Goal: Task Accomplishment & Management: Complete application form

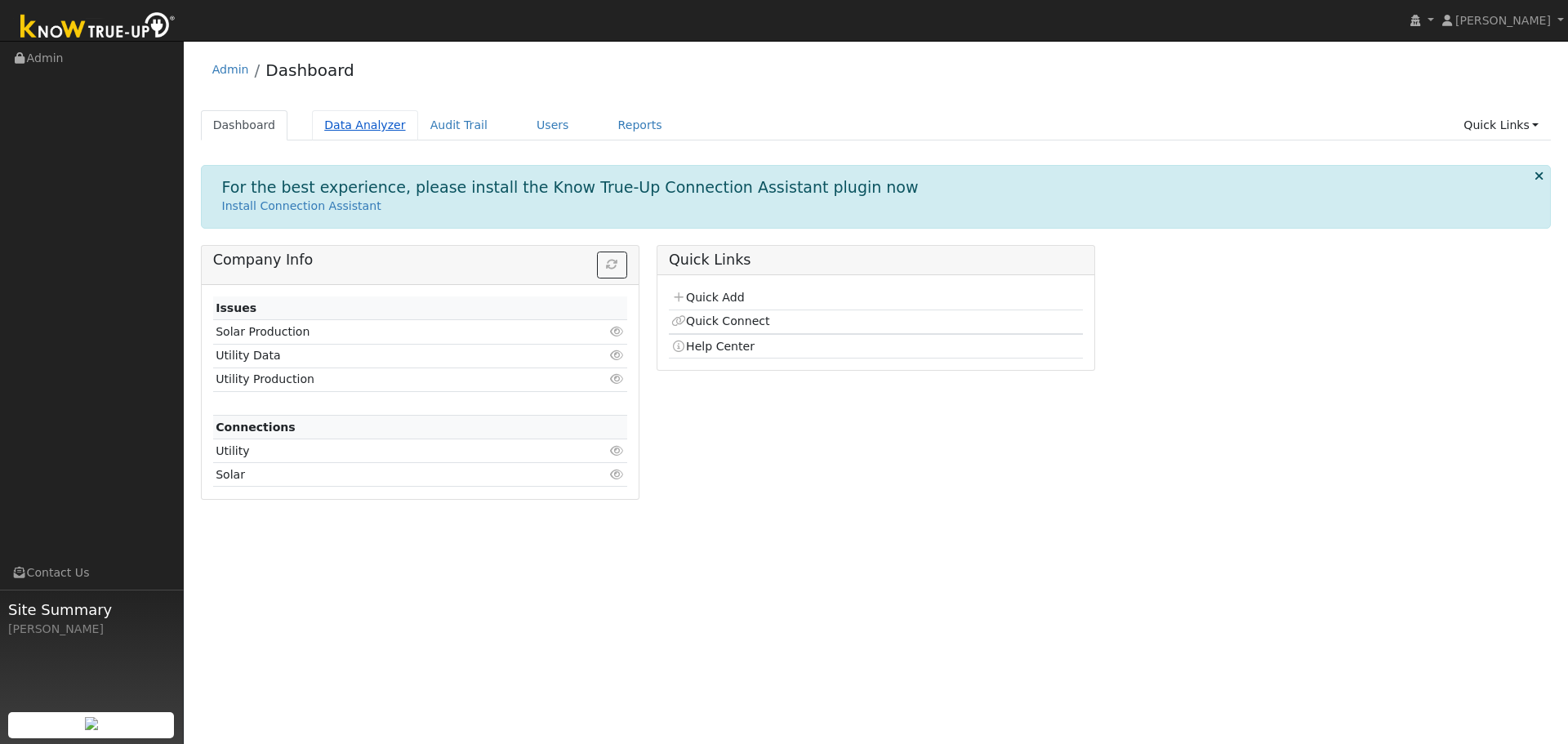
click at [351, 125] on link "Data Analyzer" at bounding box center [365, 125] width 106 height 30
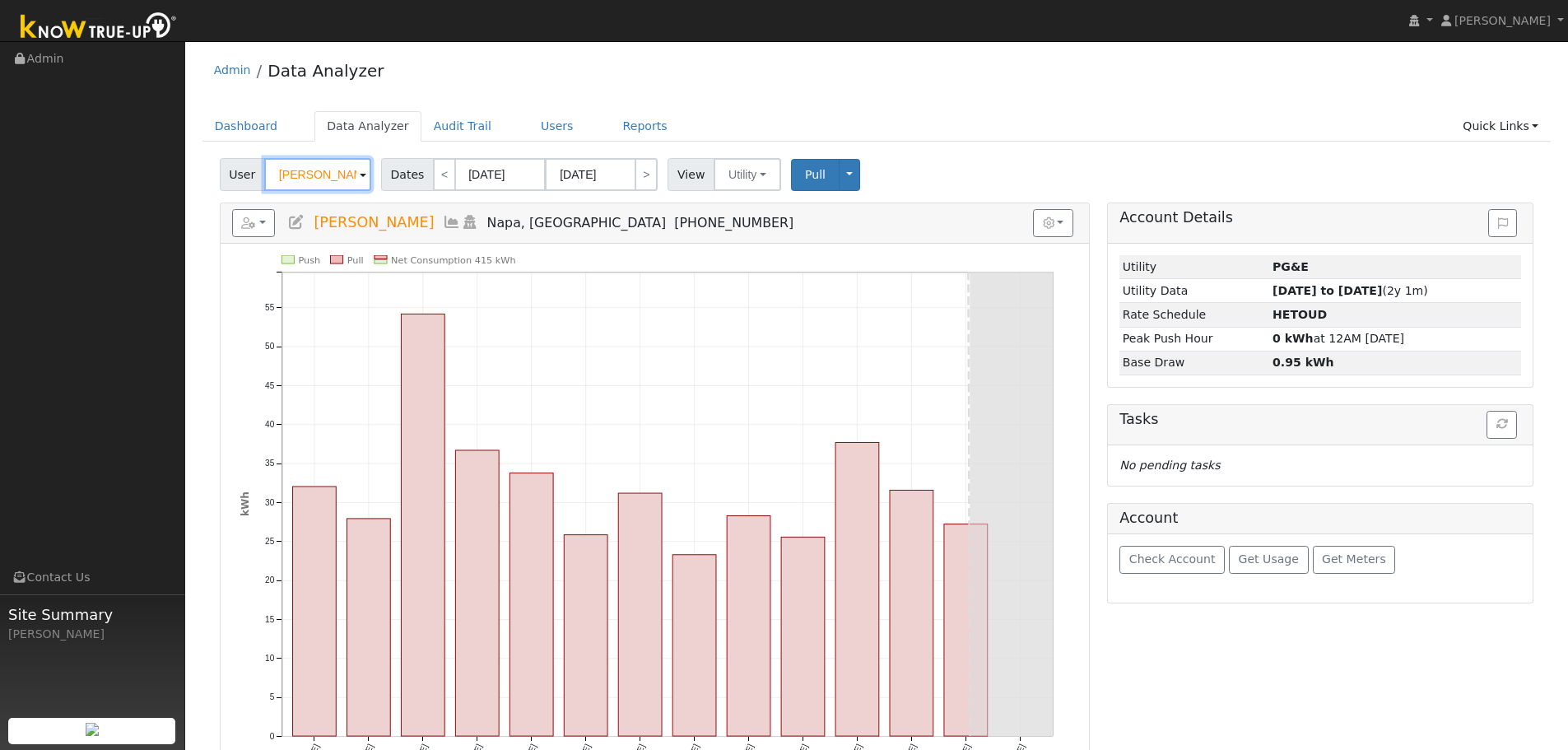
click at [292, 176] on input "[PERSON_NAME]" at bounding box center [318, 174] width 107 height 33
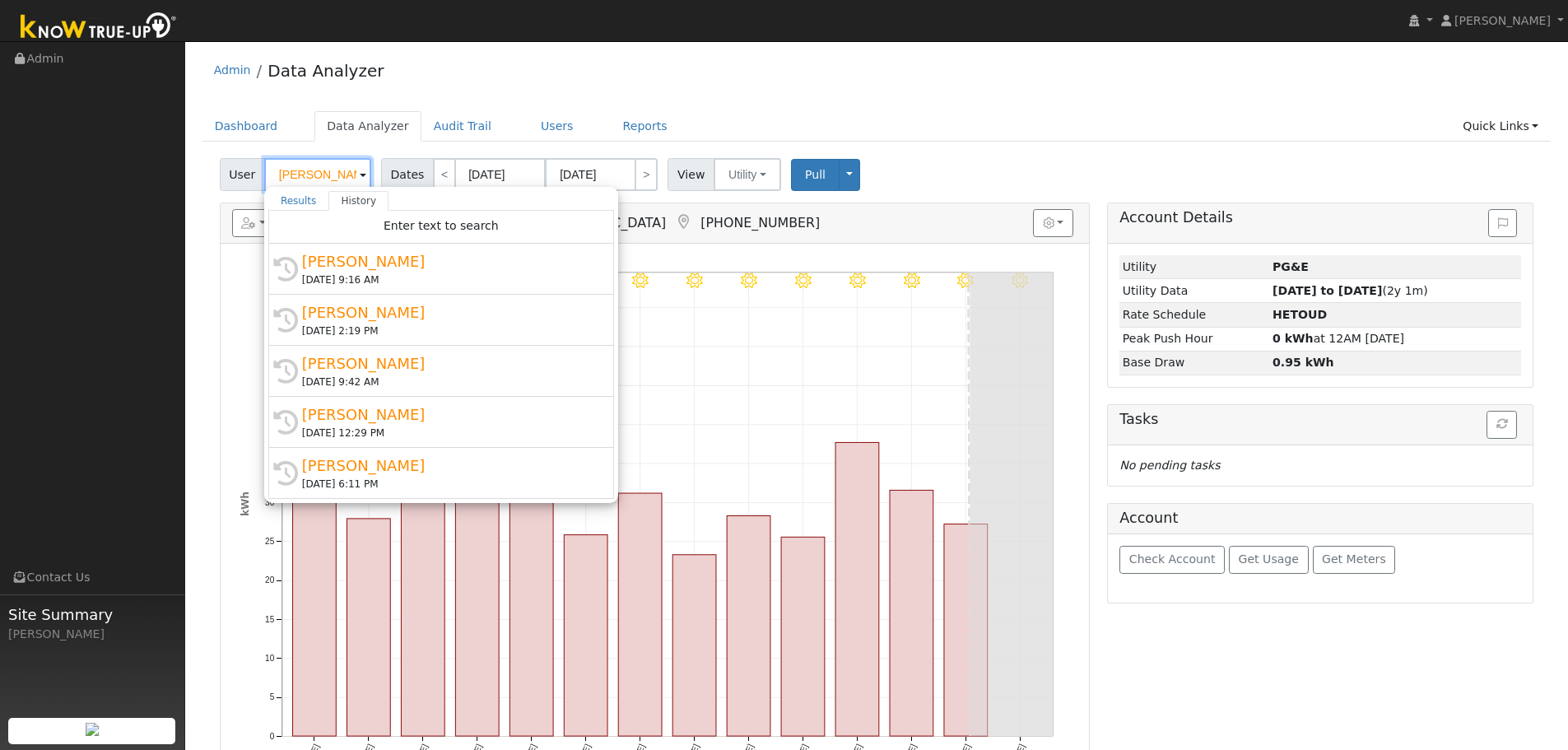
click at [292, 176] on input "[PERSON_NAME]" at bounding box center [318, 174] width 107 height 33
paste input "reet610 Rock Oak"
type input "reet610 Rock Oak"
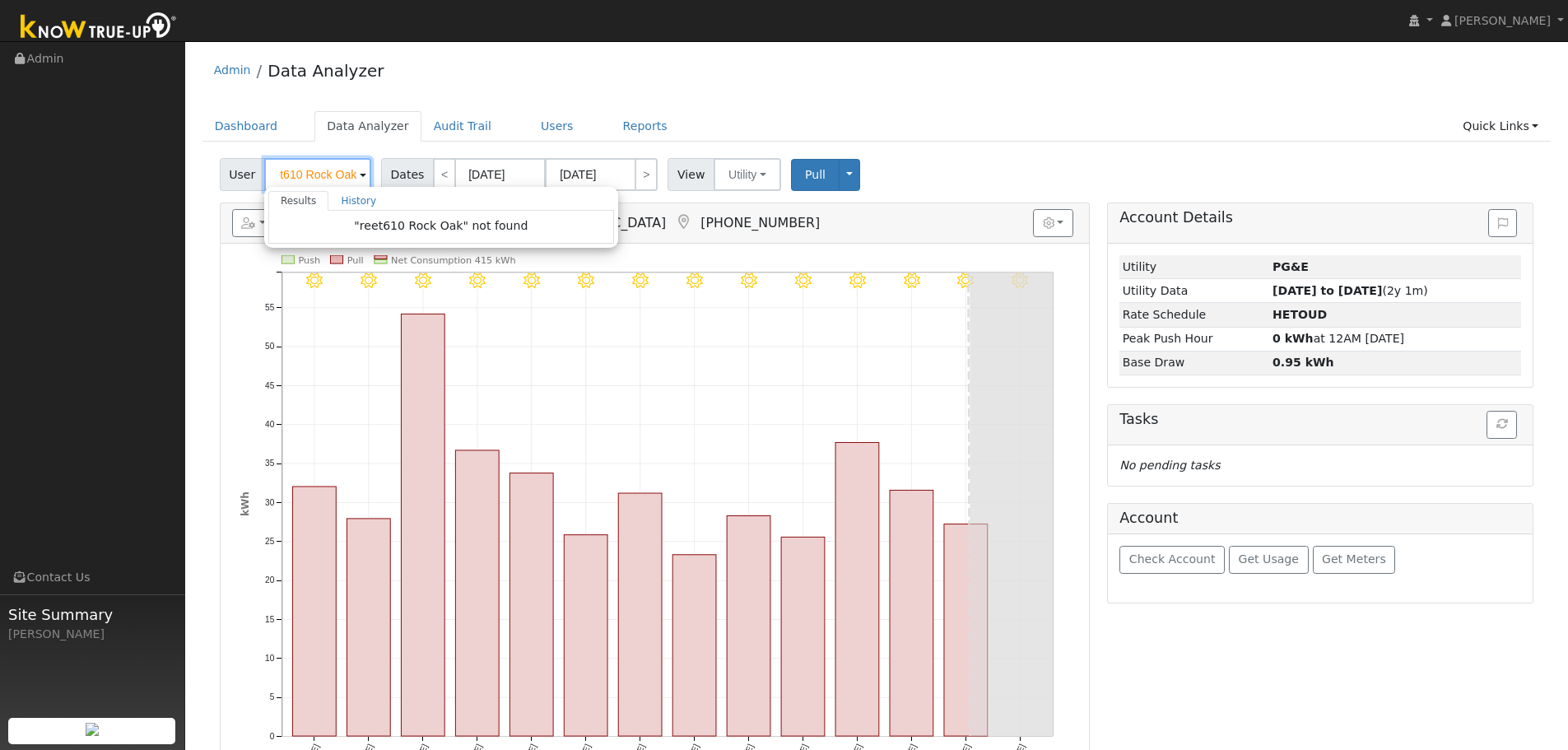
click at [301, 175] on input "reet610 Rock Oak" at bounding box center [318, 174] width 107 height 33
paste input "reet610 Rock Oak"
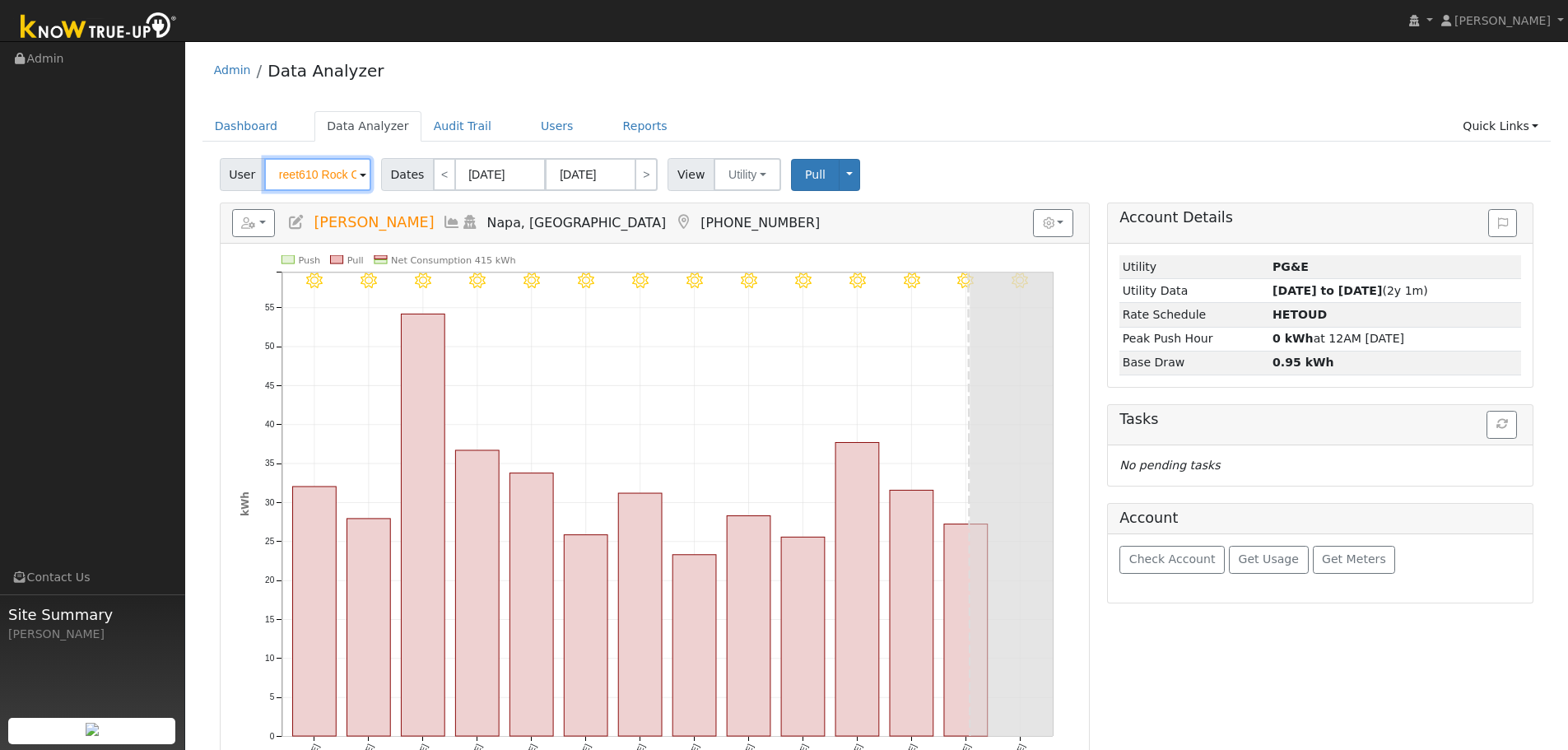
scroll to position [0, 16]
click at [301, 175] on input "reet610 Rock Oak" at bounding box center [318, 174] width 107 height 33
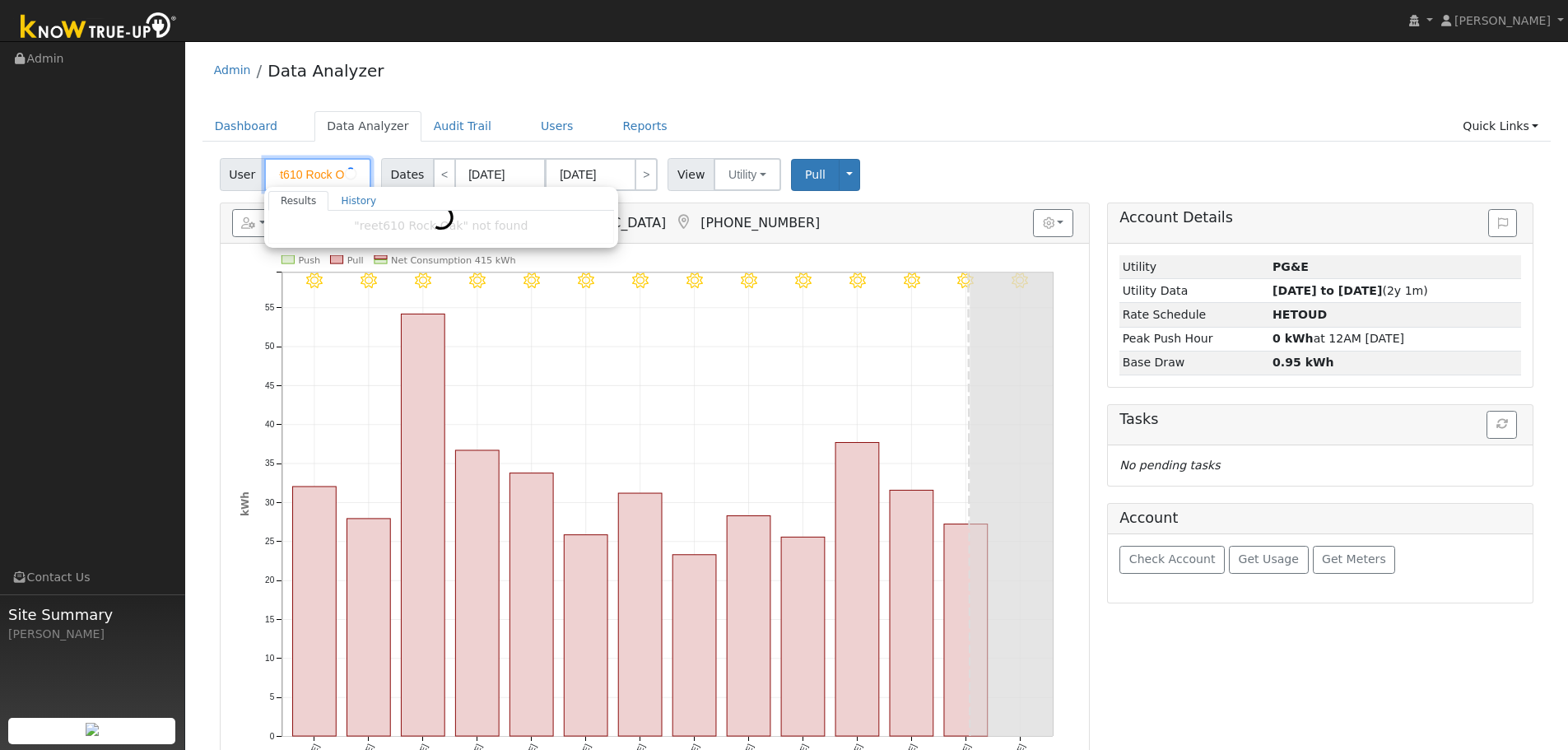
click at [301, 175] on input "reet610 Rock Oak" at bounding box center [318, 174] width 107 height 33
type input "l"
click at [259, 130] on link "Dashboard" at bounding box center [246, 126] width 88 height 31
type input "[PERSON_NAME]"
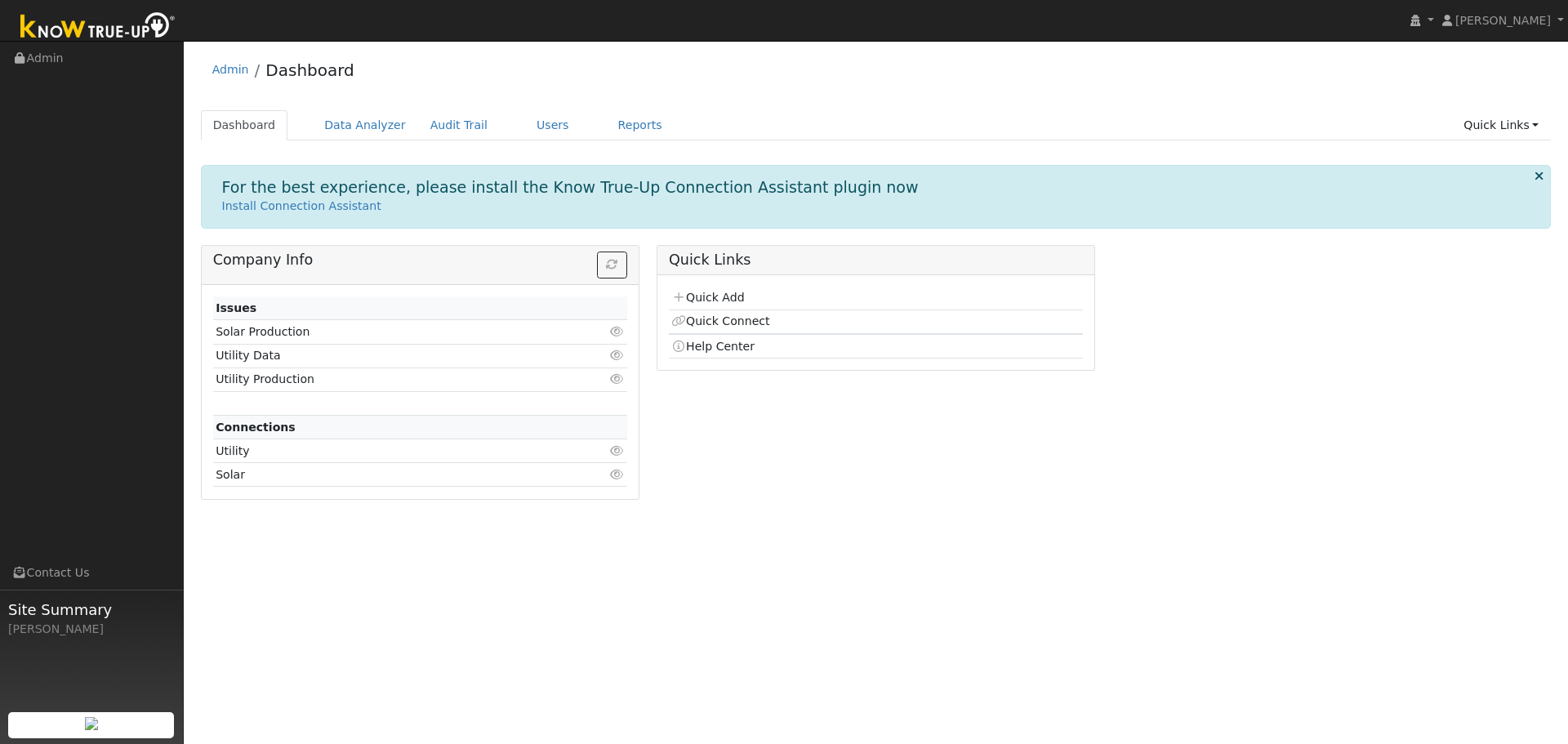
click at [723, 215] on p "Install Connection Assistant" at bounding box center [876, 206] width 1308 height 18
click at [697, 302] on link "Quick Add" at bounding box center [708, 298] width 73 height 13
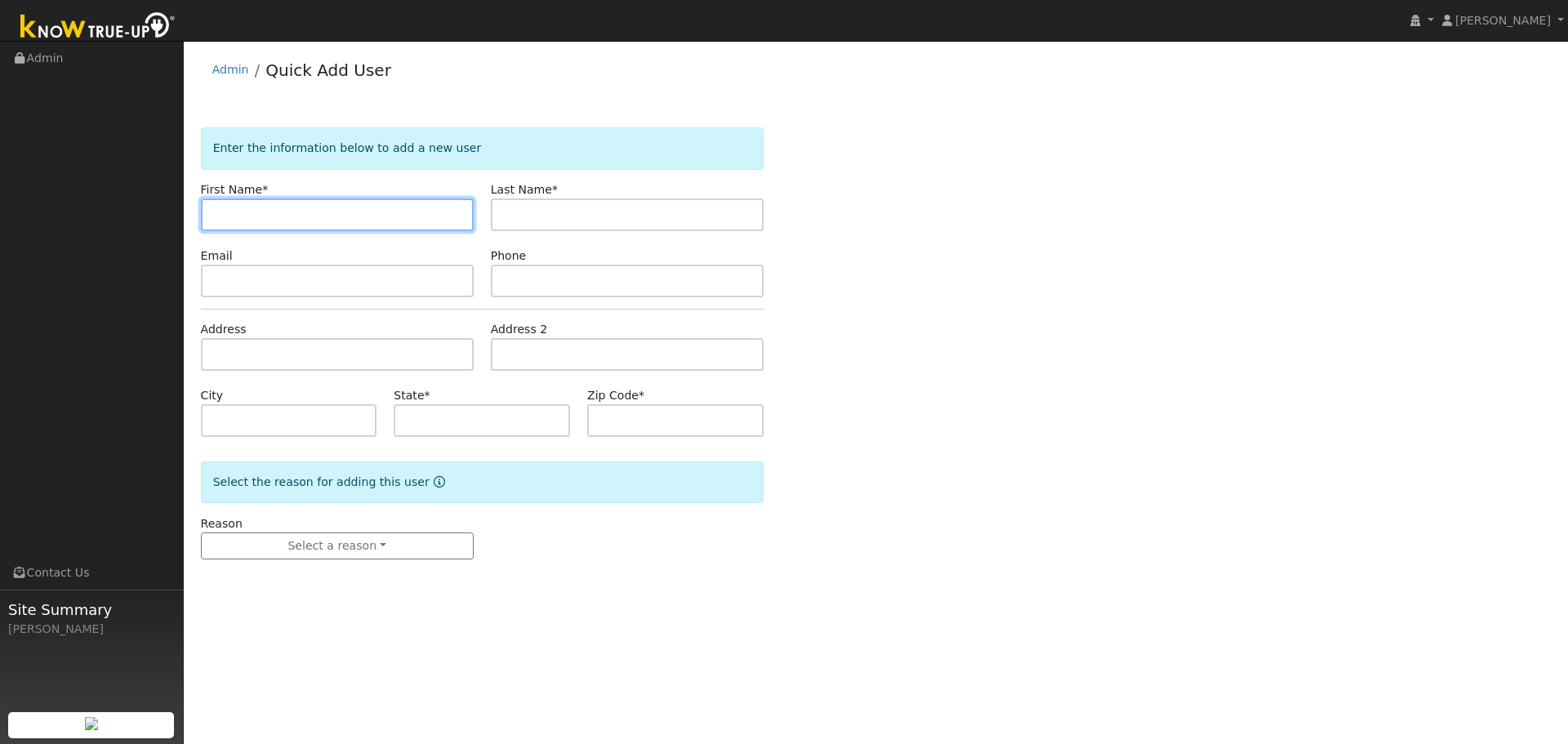
click at [408, 207] on input "text" at bounding box center [336, 214] width 273 height 32
paste input "Alben"
type input "Alben"
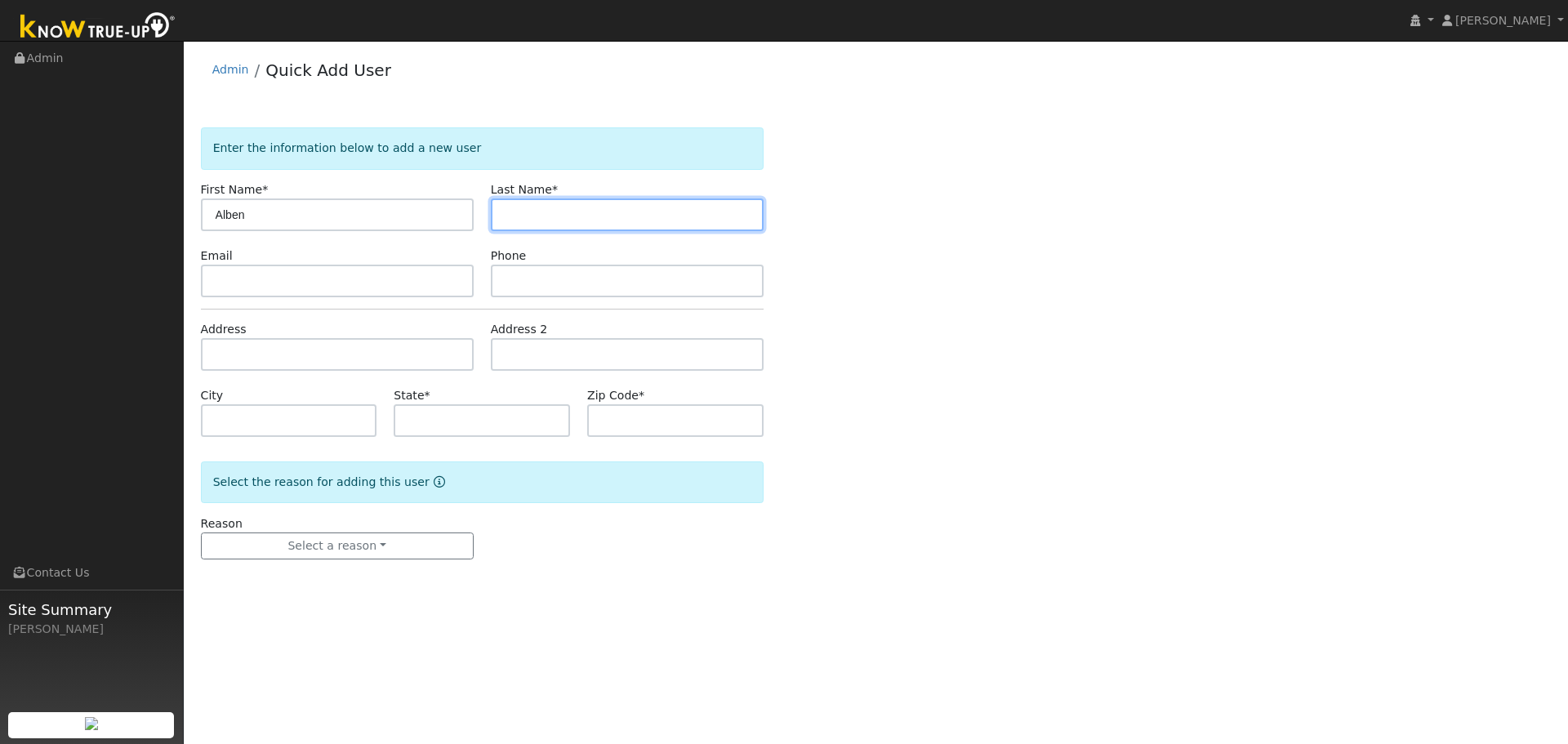
click at [567, 219] on input "text" at bounding box center [626, 214] width 273 height 32
paste input "Lui"
type input "Lui"
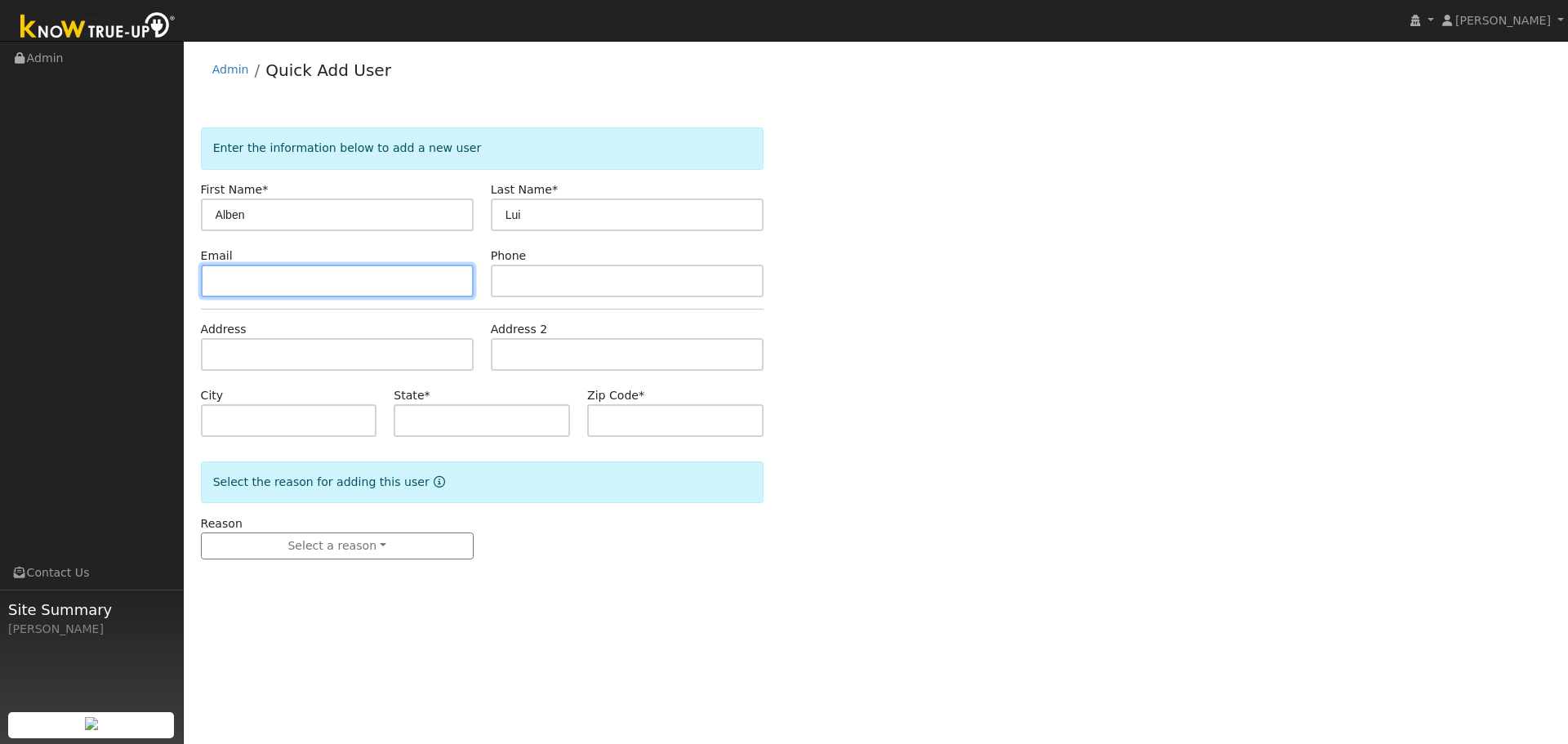
click at [291, 271] on input "text" at bounding box center [336, 280] width 273 height 32
paste input "[EMAIL_ADDRESS][DOMAIN_NAME]"
type input "[EMAIL_ADDRESS][DOMAIN_NAME]"
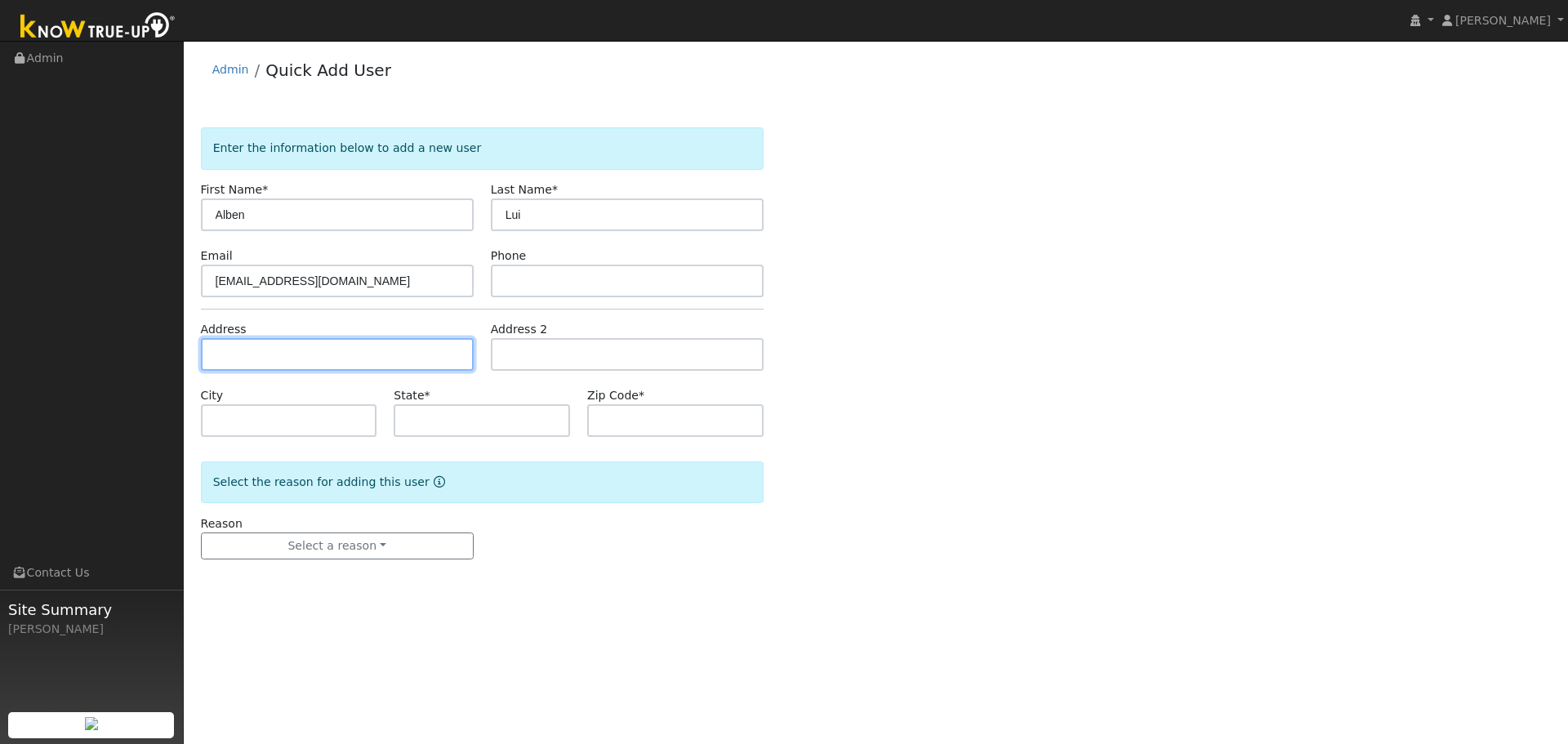
click at [278, 362] on input "text" at bounding box center [336, 354] width 273 height 32
paste input "[STREET_ADDRESS]"
type input "610 Rock Oak Road"
type input "Walnut Creek"
type input "CA"
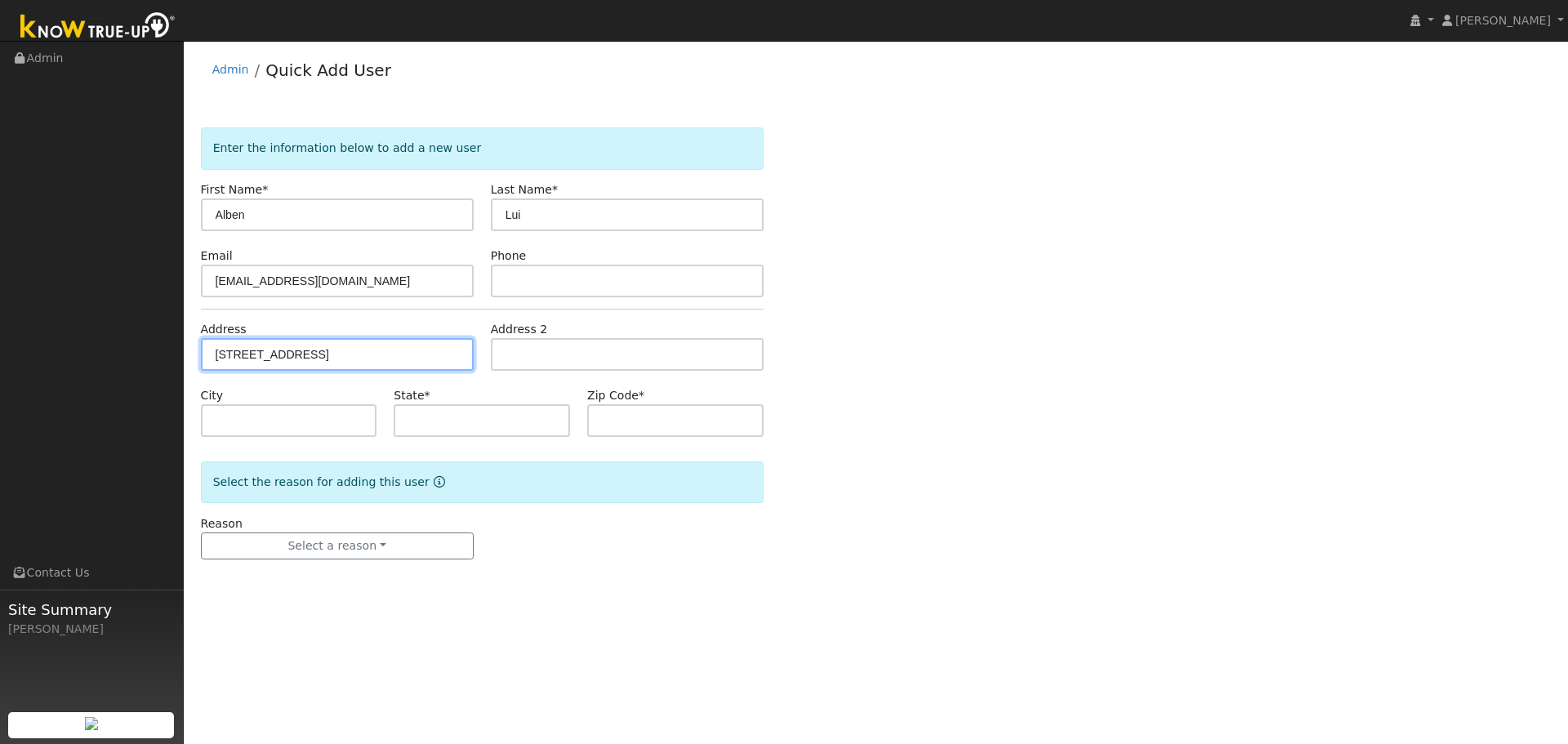
type input "94598"
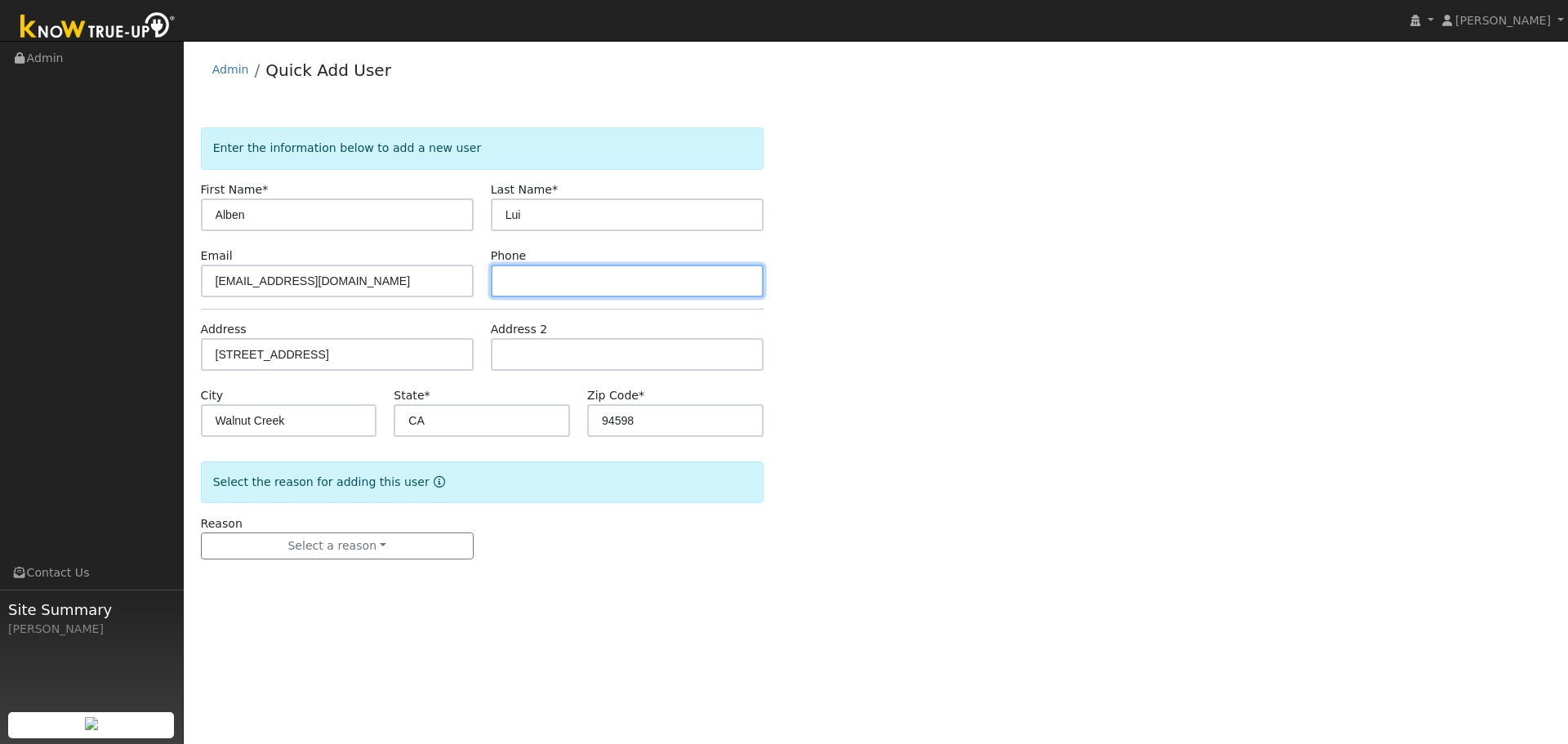
click at [541, 272] on input "text" at bounding box center [626, 280] width 273 height 32
paste input "(415) 828-9837"
type input "(415) 828-9837"
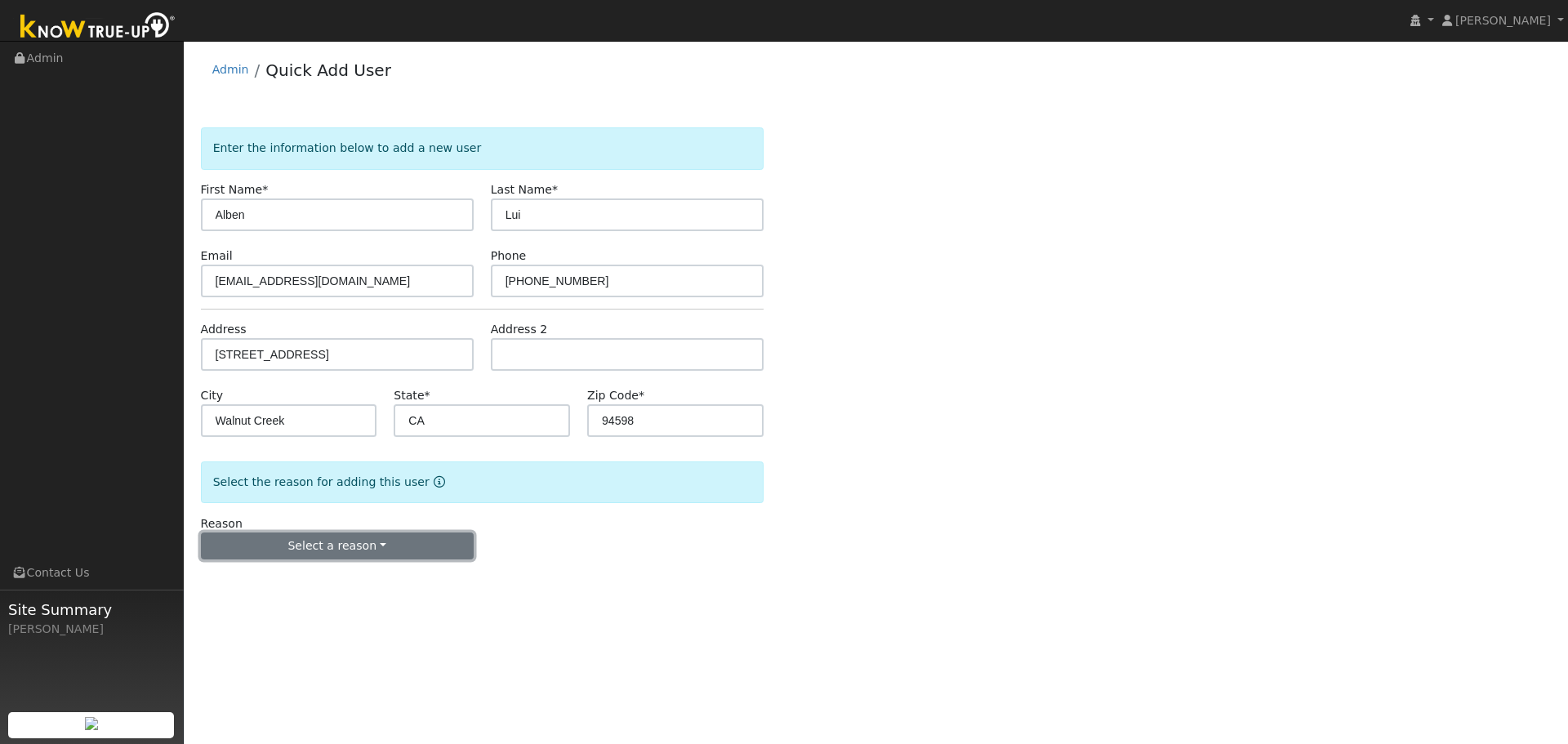
click at [328, 542] on button "Select a reason" at bounding box center [336, 546] width 273 height 28
click at [280, 586] on link "New lead" at bounding box center [291, 579] width 180 height 23
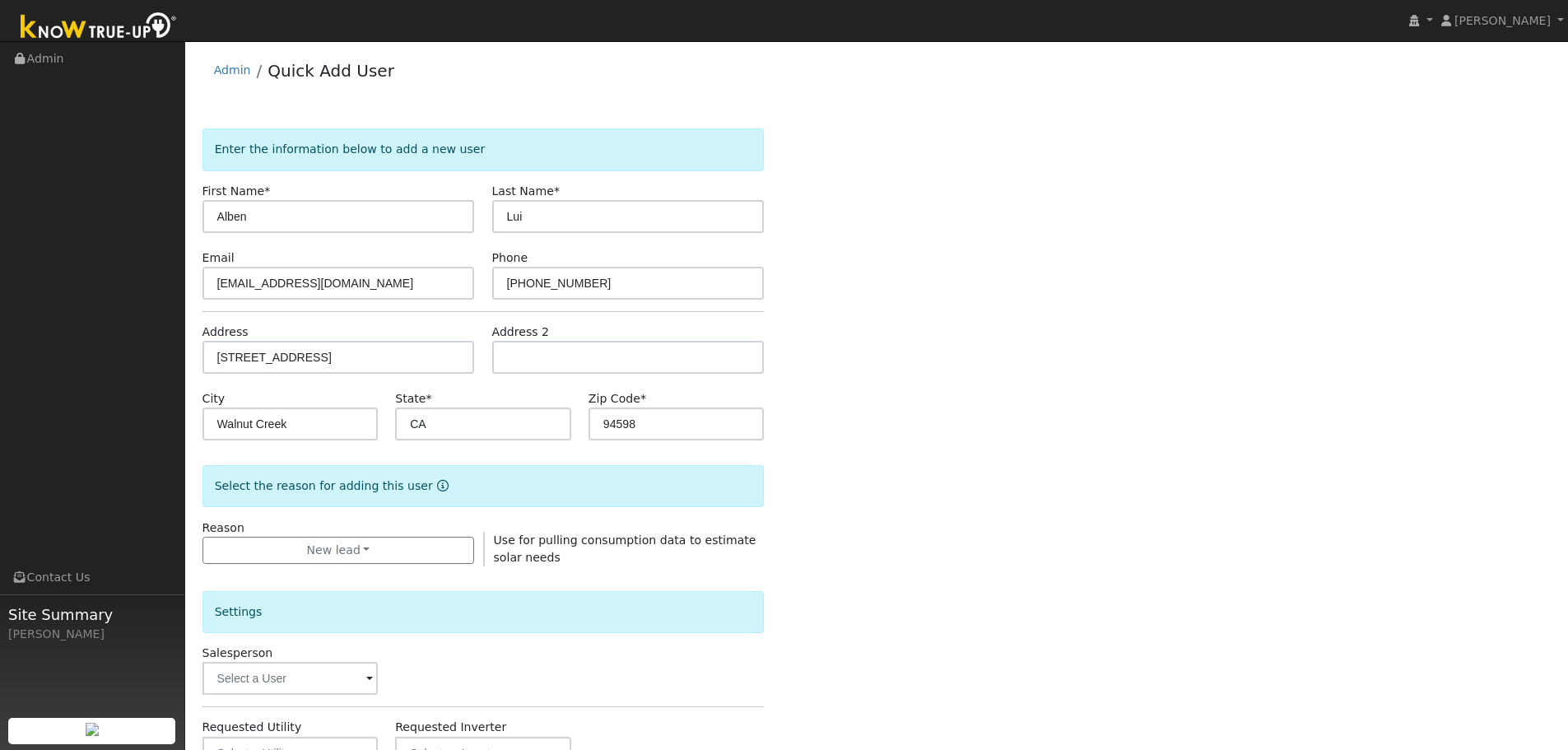
scroll to position [316, 0]
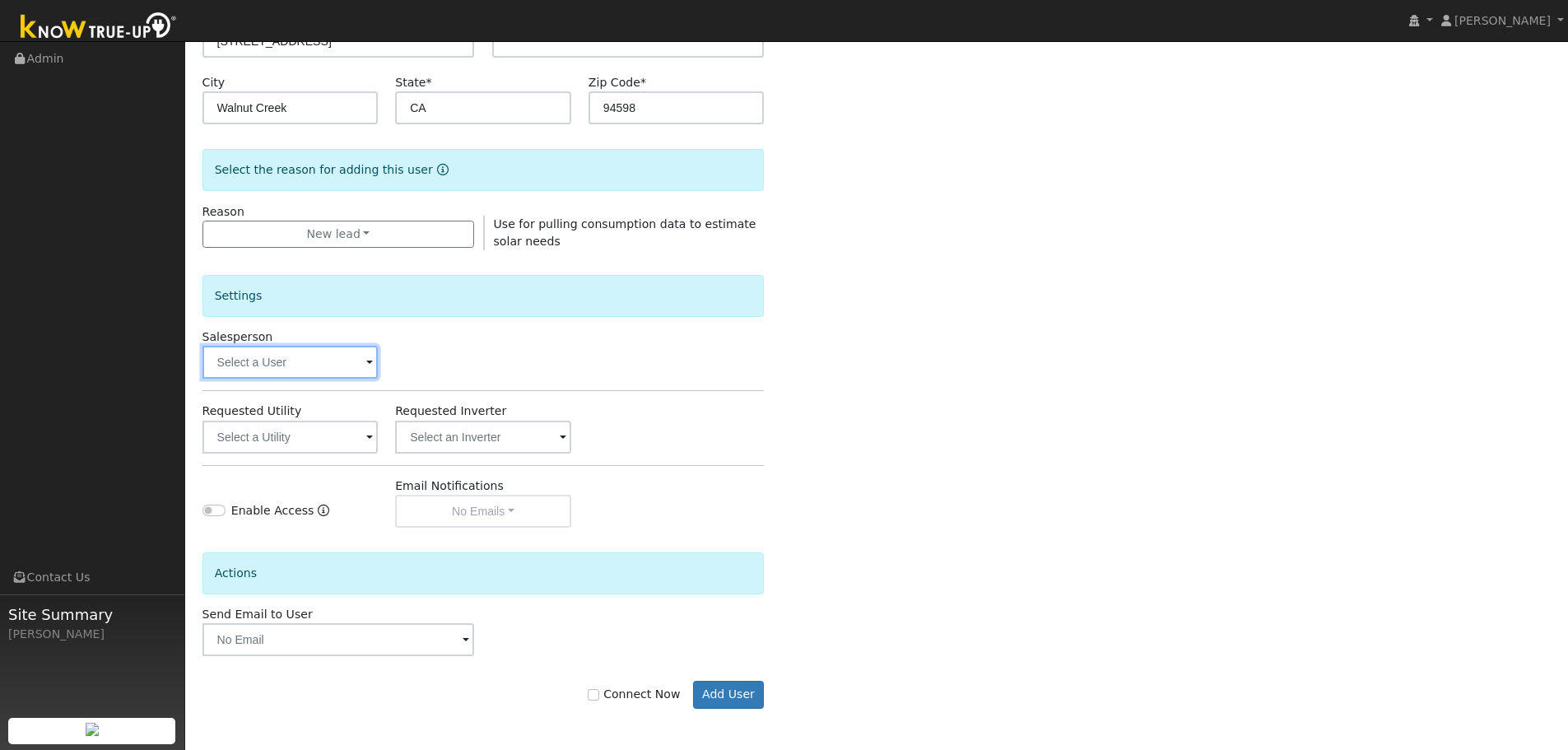
click at [253, 363] on input "text" at bounding box center [290, 361] width 176 height 33
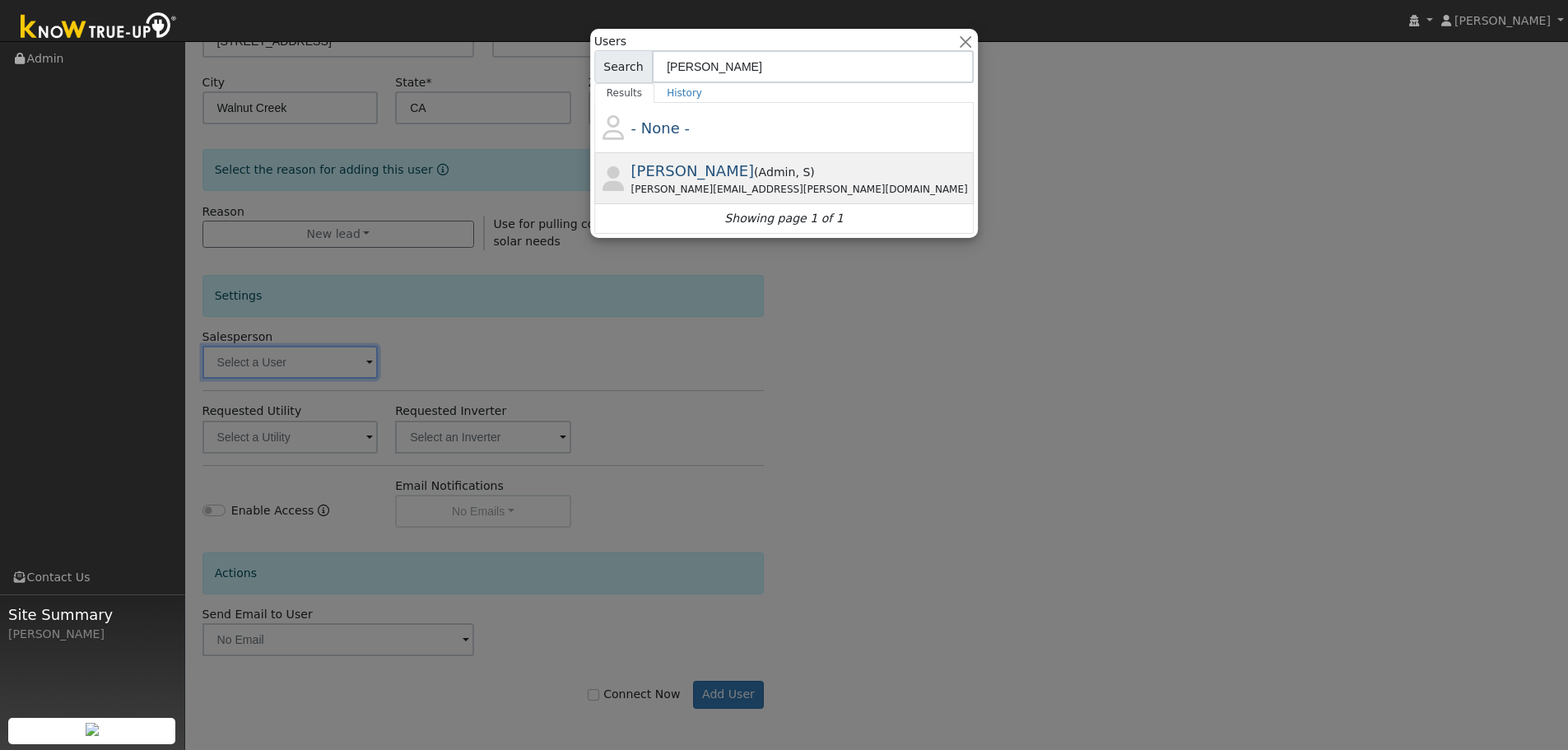
type input "jon"
click at [698, 184] on div "Jon.landsman@ambrosesolar.com" at bounding box center [801, 189] width 340 height 15
type input "Jon Landsman"
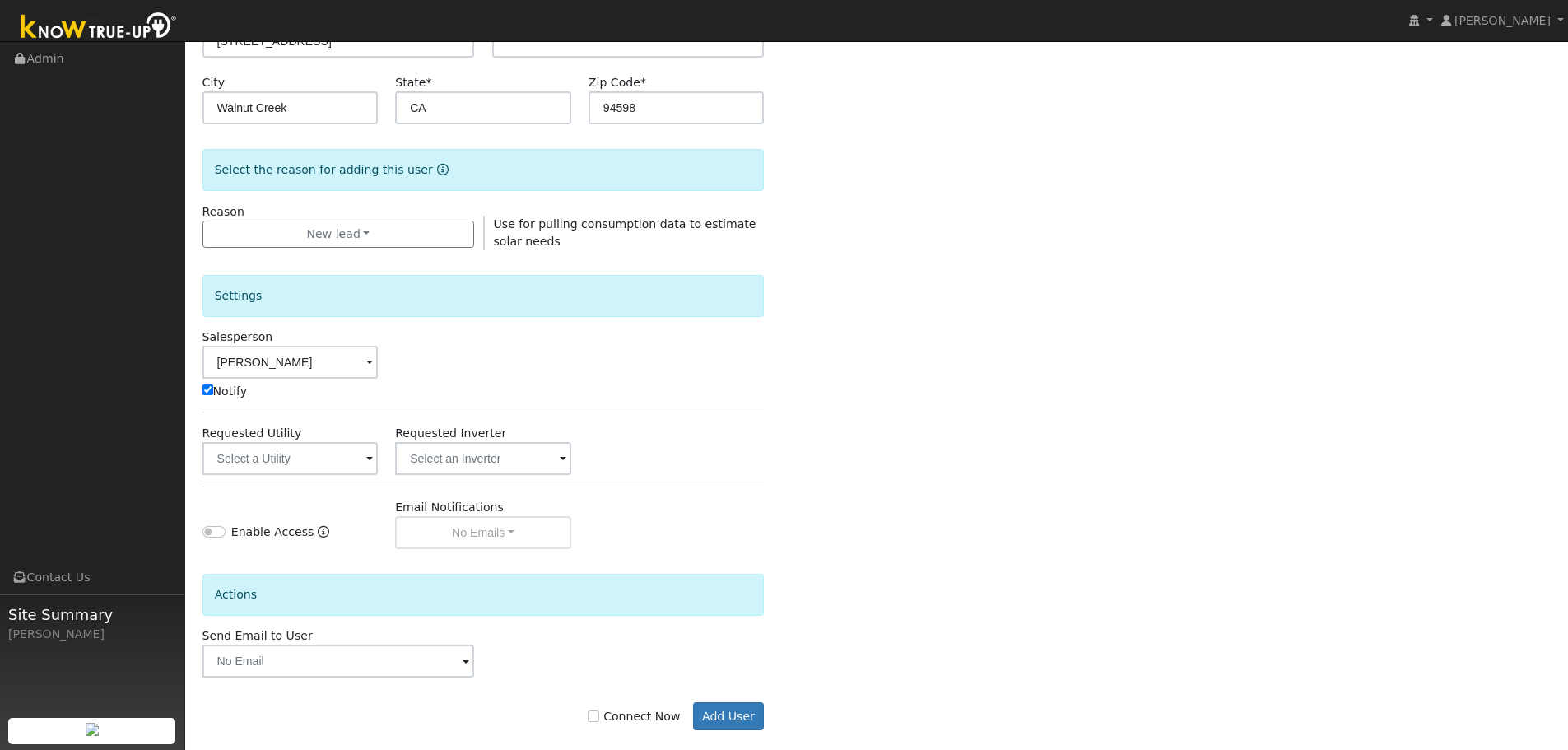
scroll to position [337, 0]
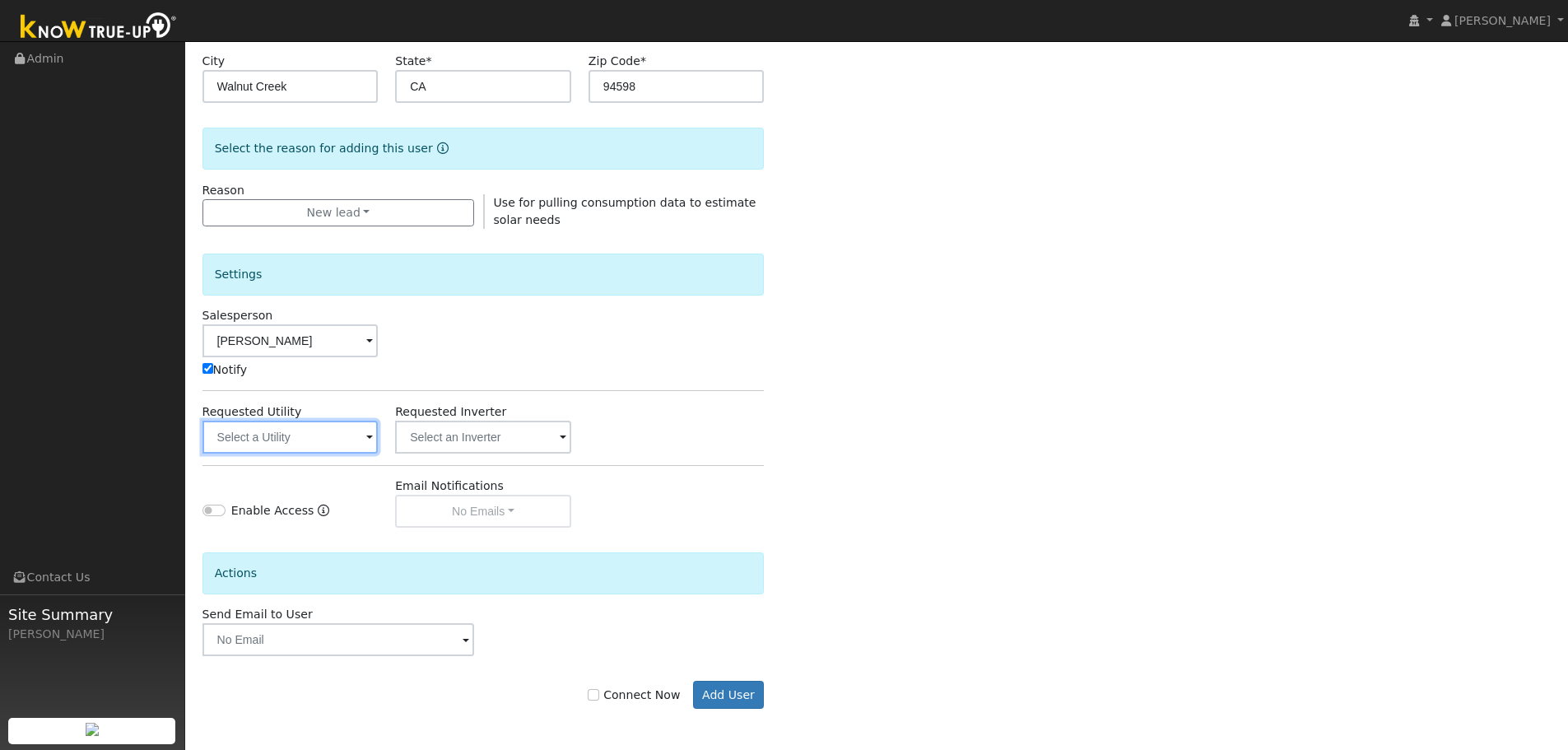
click at [308, 441] on input "text" at bounding box center [290, 437] width 176 height 33
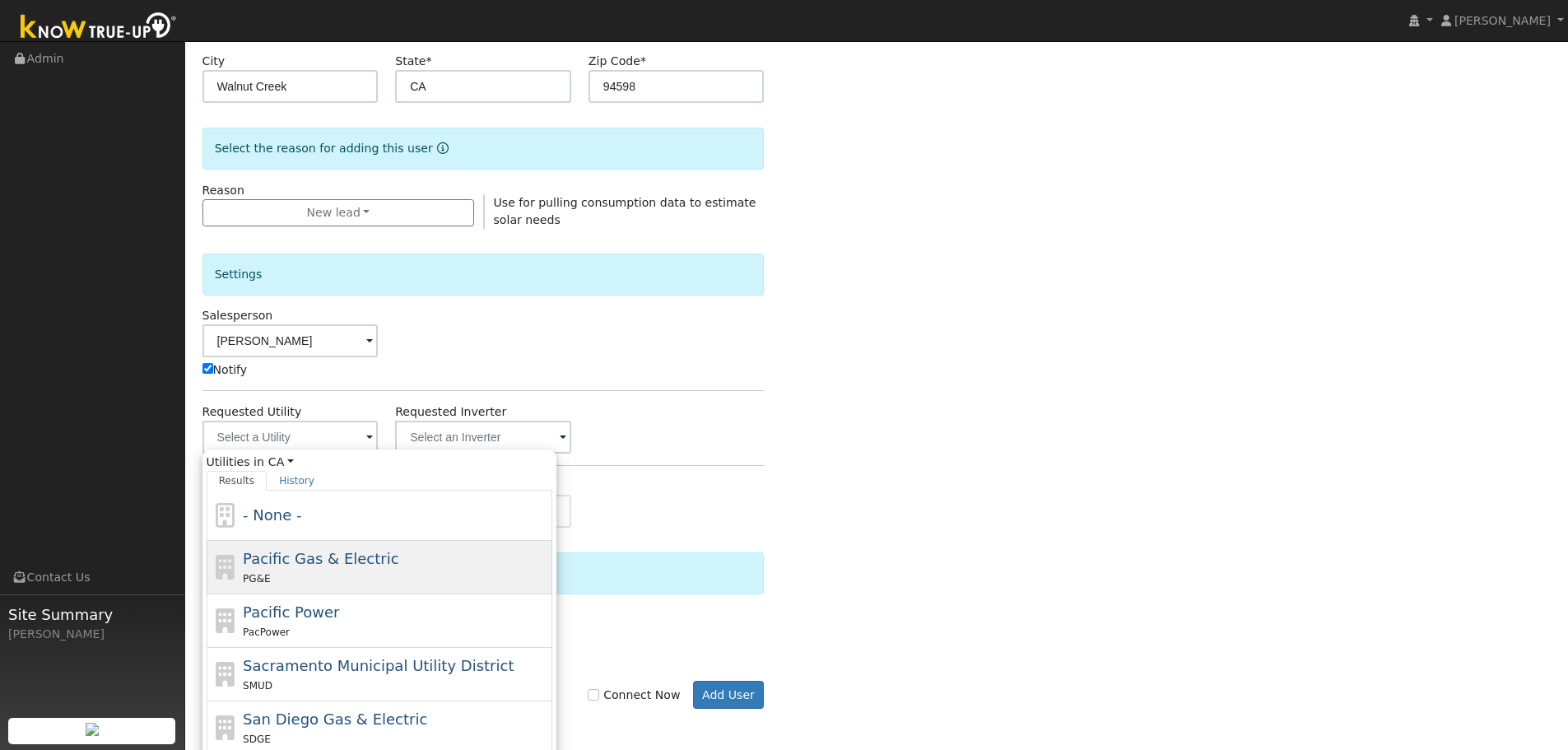
click at [277, 552] on span "Pacific Gas & Electric" at bounding box center [320, 559] width 155 height 18
type input "Pacific Gas & Electric"
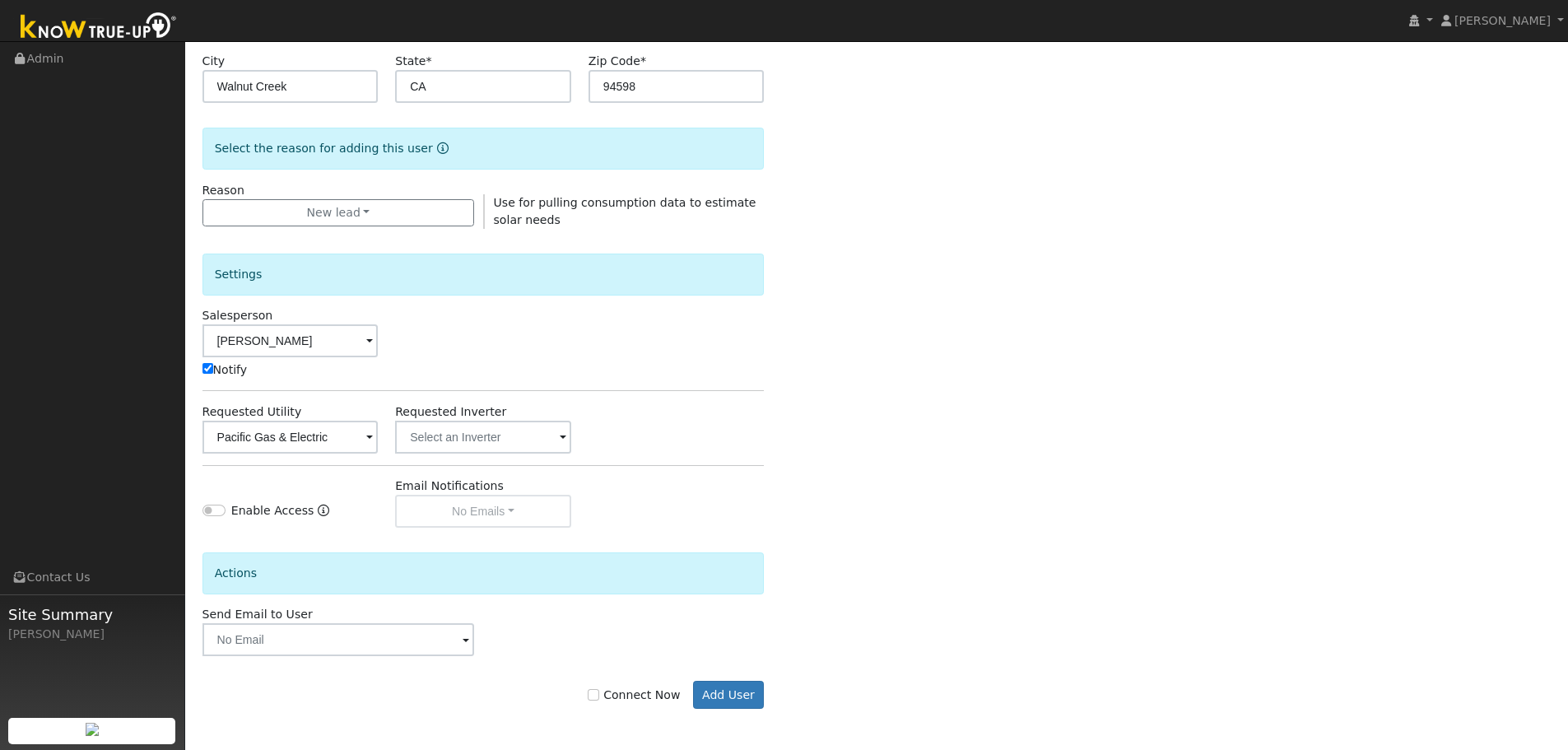
click at [771, 492] on div "Enable Access Email Notifications No Emails No Emails Weekly Emails Monthly Ema…" at bounding box center [483, 503] width 579 height 50
click at [627, 694] on label "Connect Now" at bounding box center [633, 695] width 92 height 18
click at [600, 694] on input "Connect Now" at bounding box center [593, 695] width 11 height 11
checkbox input "true"
click at [717, 693] on button "Add User" at bounding box center [728, 695] width 72 height 28
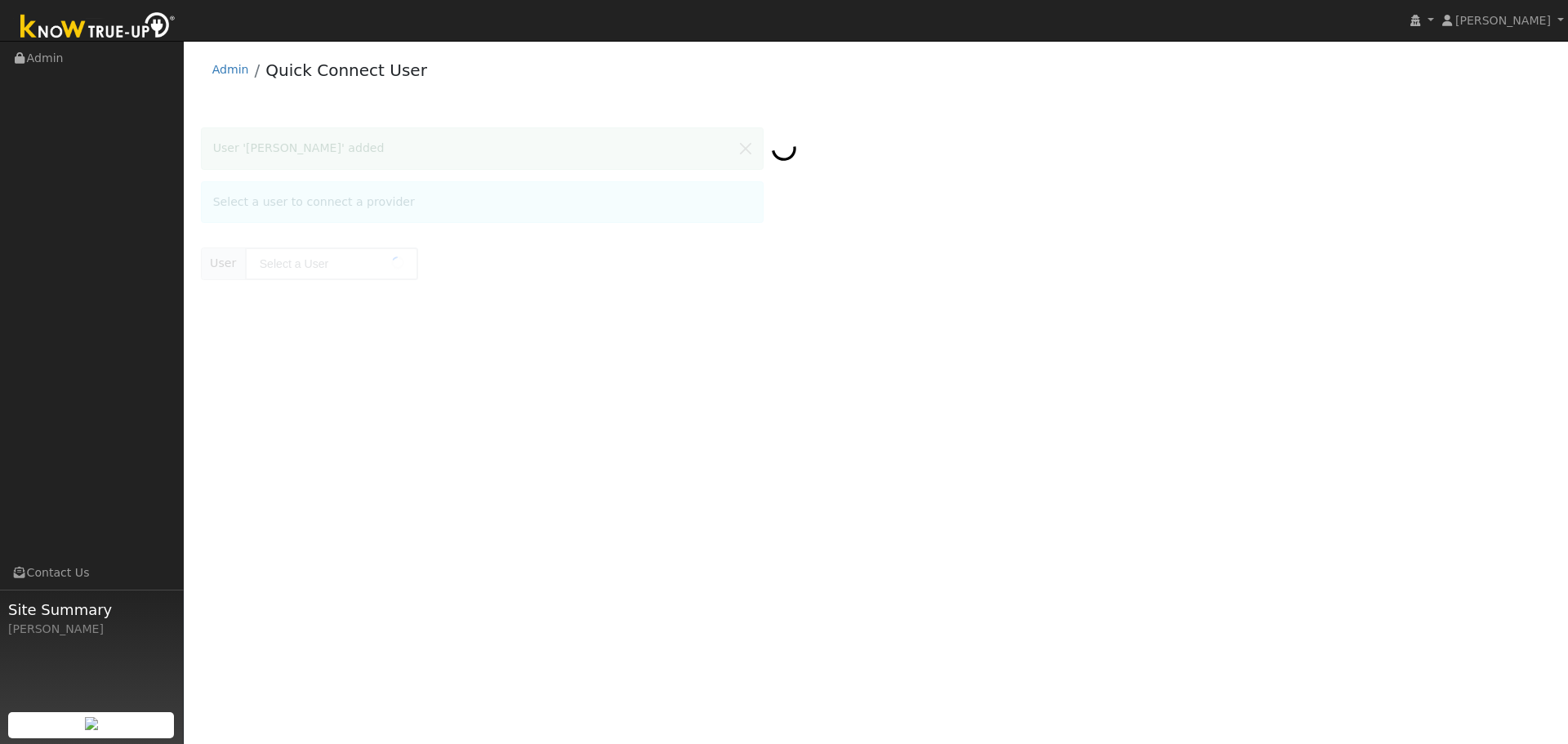
type input "[PERSON_NAME]"
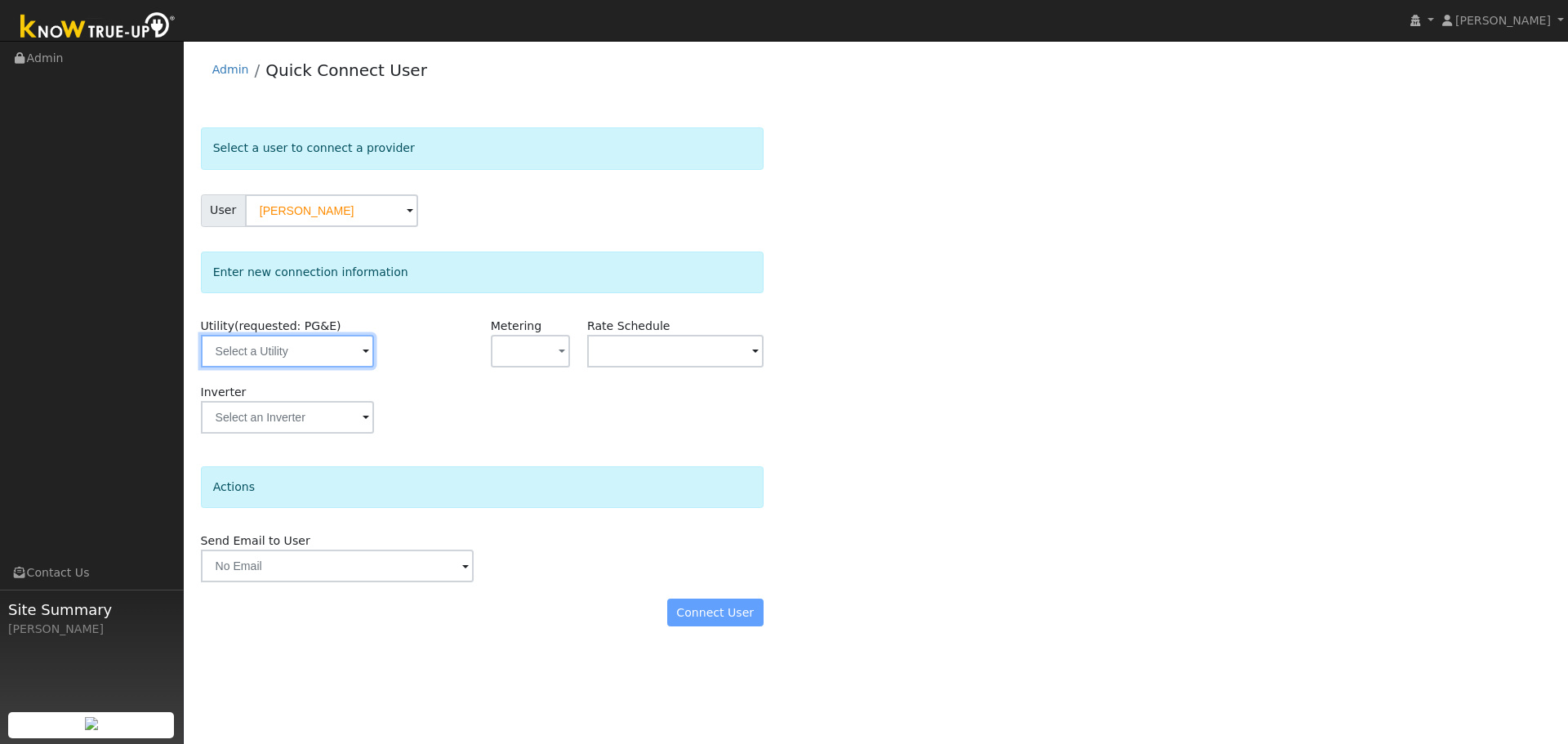
click at [237, 352] on input "text" at bounding box center [286, 350] width 173 height 32
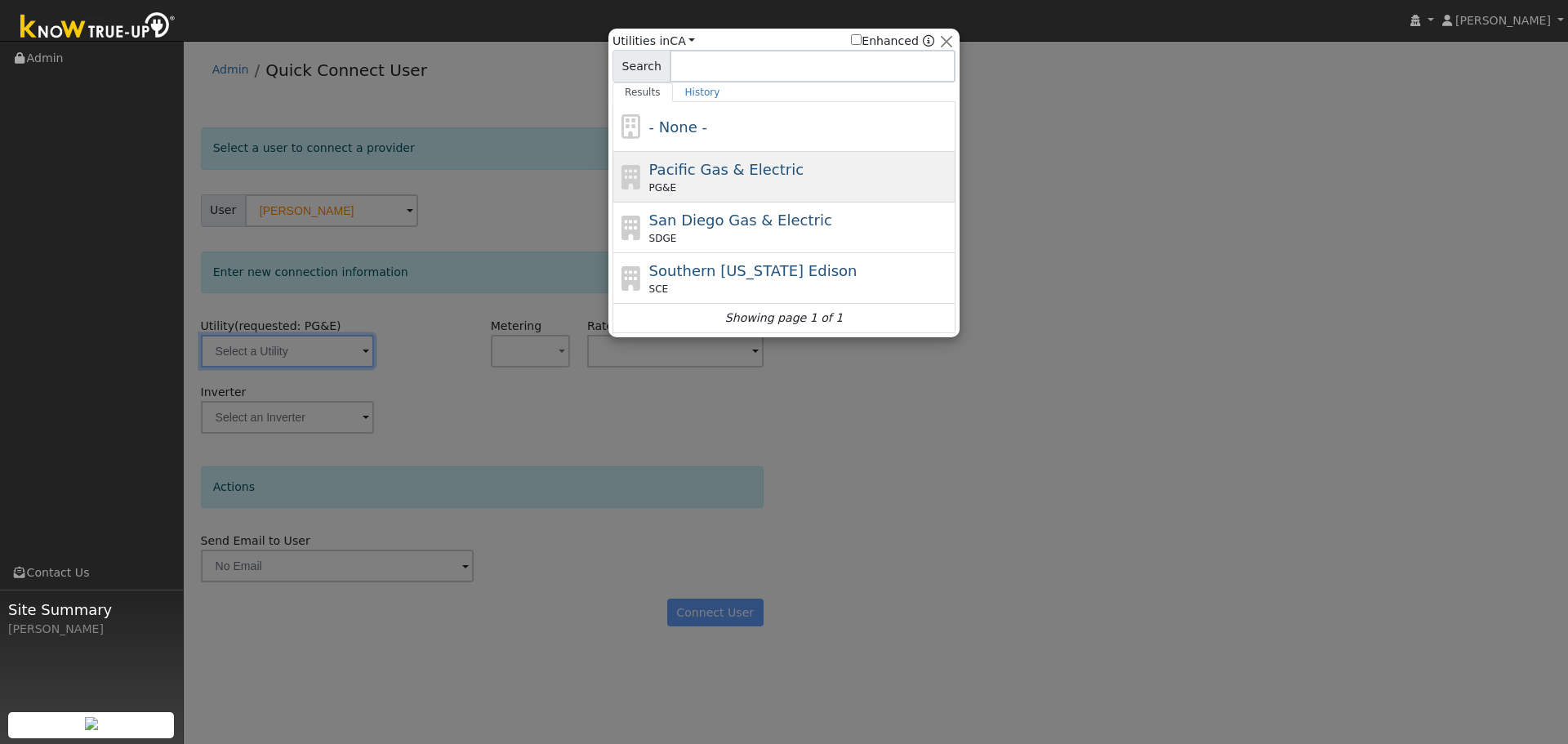
click at [767, 180] on div "Pacific Gas & Electric PG&E" at bounding box center [801, 177] width 303 height 37
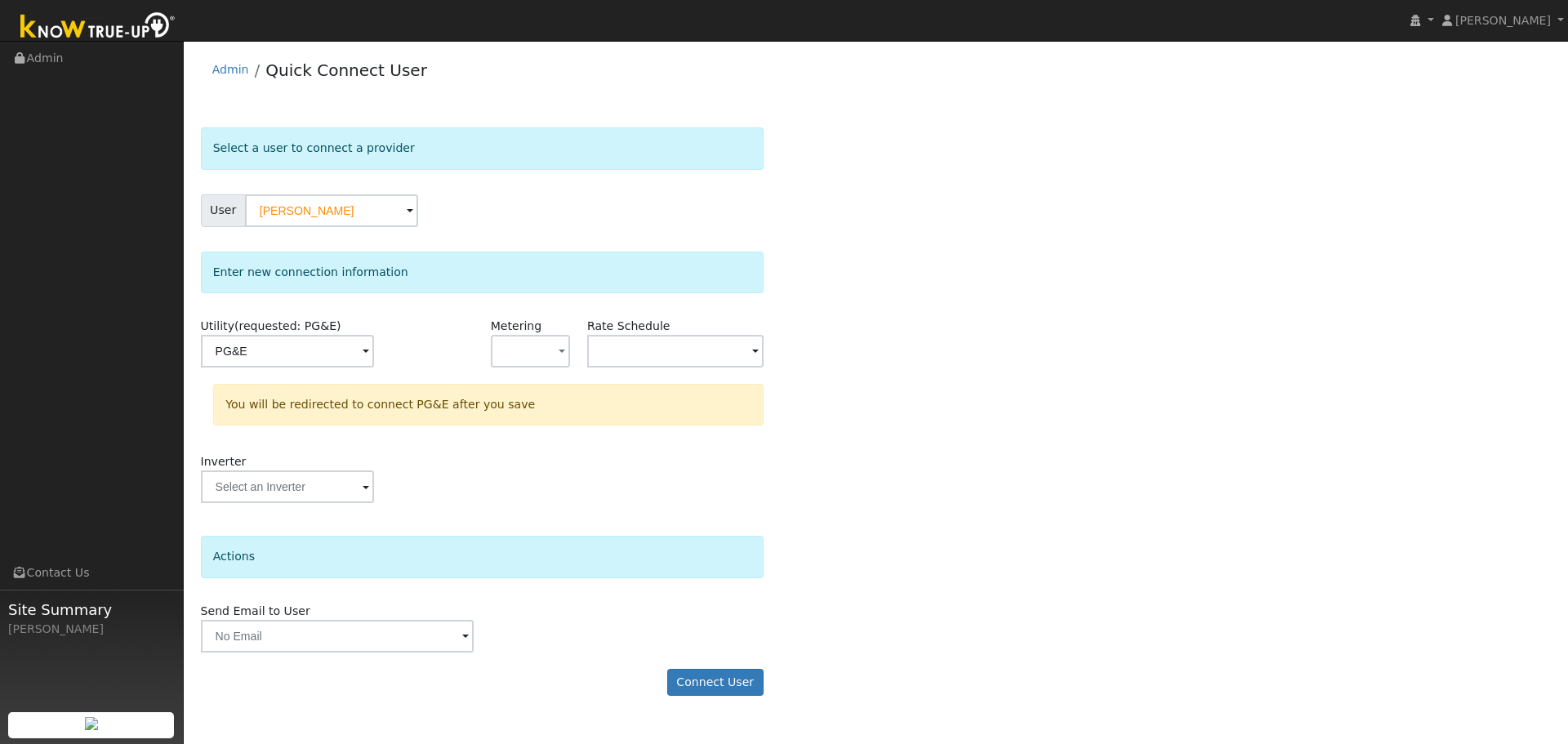
type input "PG&E"
click at [716, 688] on button "Connect User" at bounding box center [715, 683] width 96 height 28
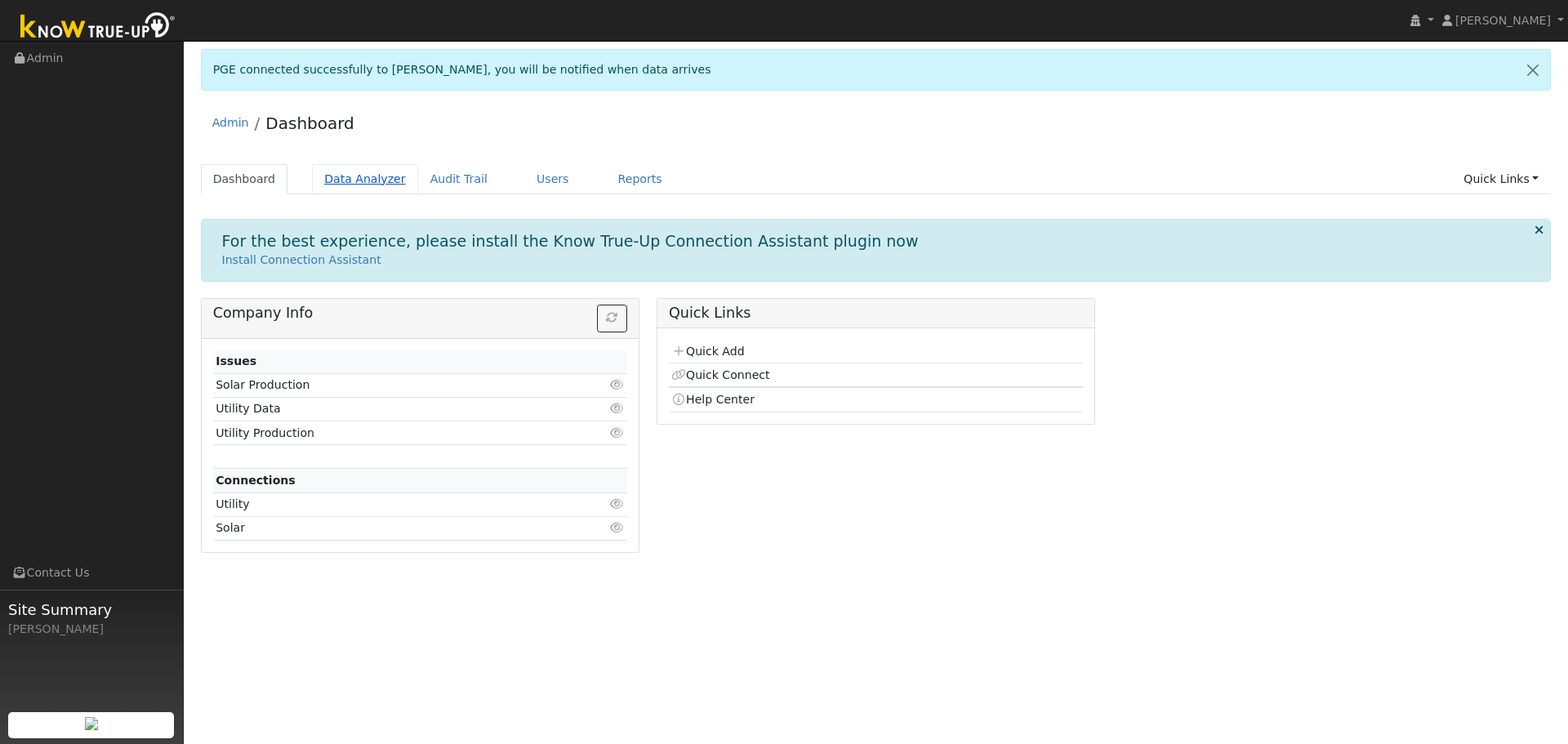
click at [345, 187] on link "Data Analyzer" at bounding box center [365, 179] width 106 height 30
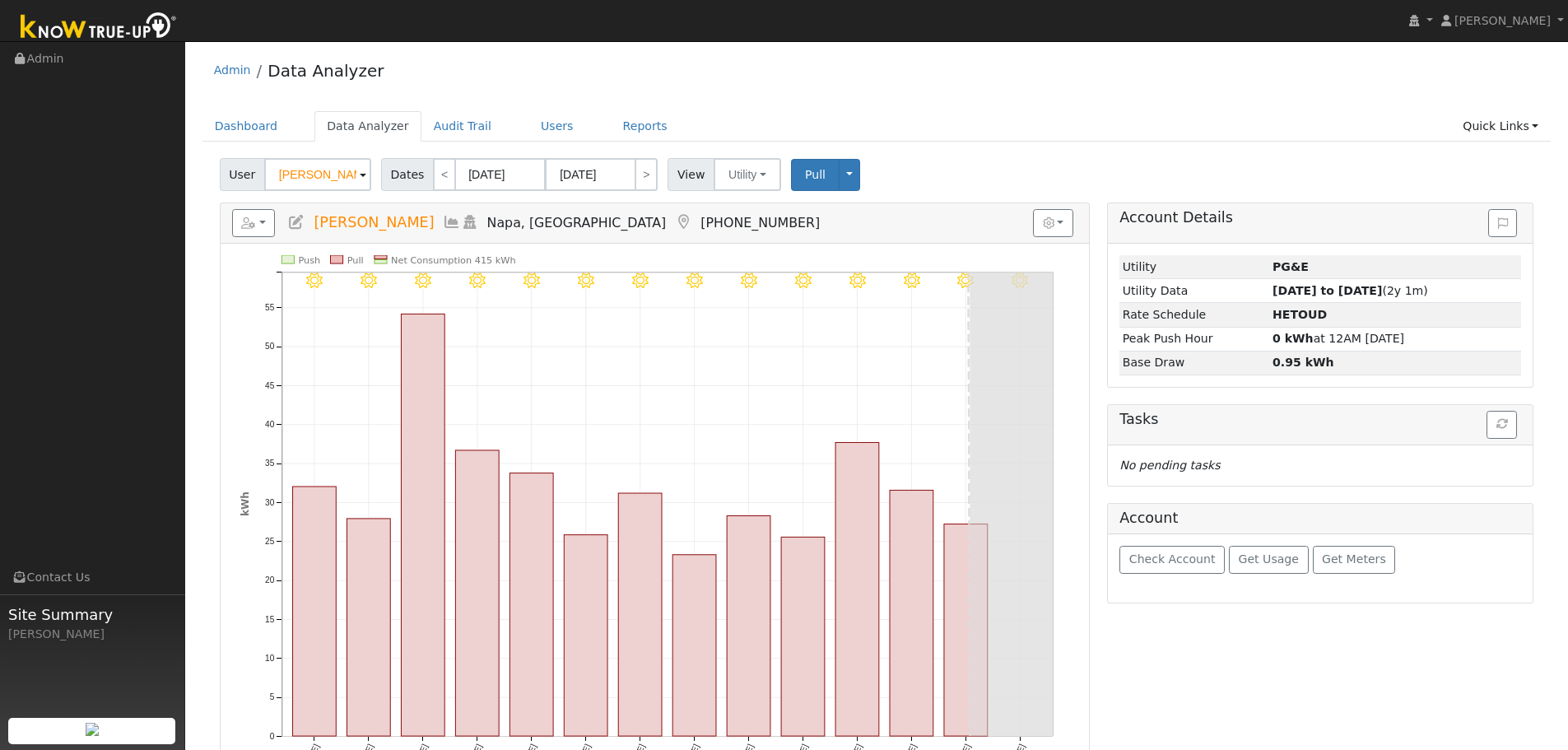
click at [326, 182] on input "[PERSON_NAME]" at bounding box center [318, 174] width 107 height 33
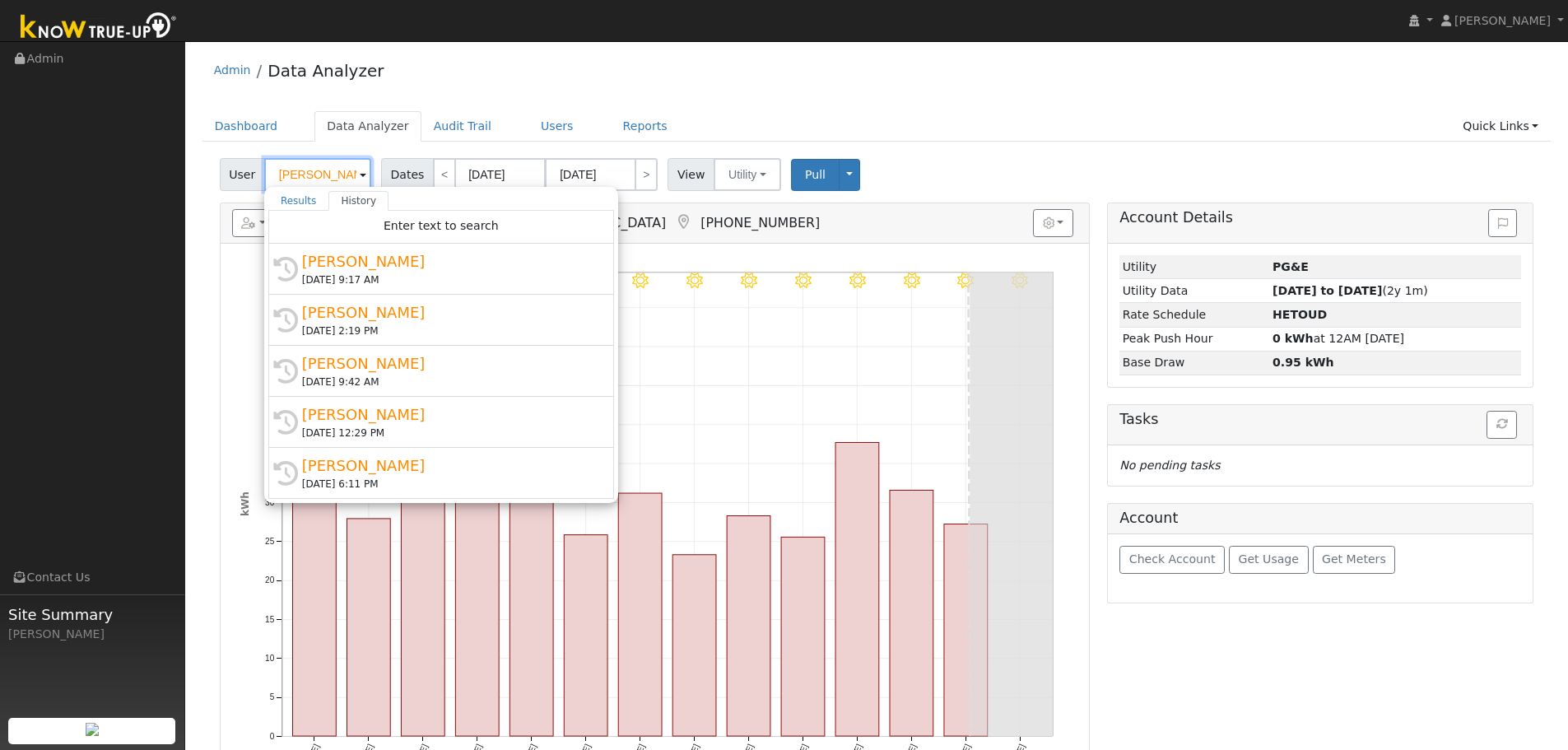
click at [326, 182] on input "[PERSON_NAME]" at bounding box center [318, 174] width 107 height 33
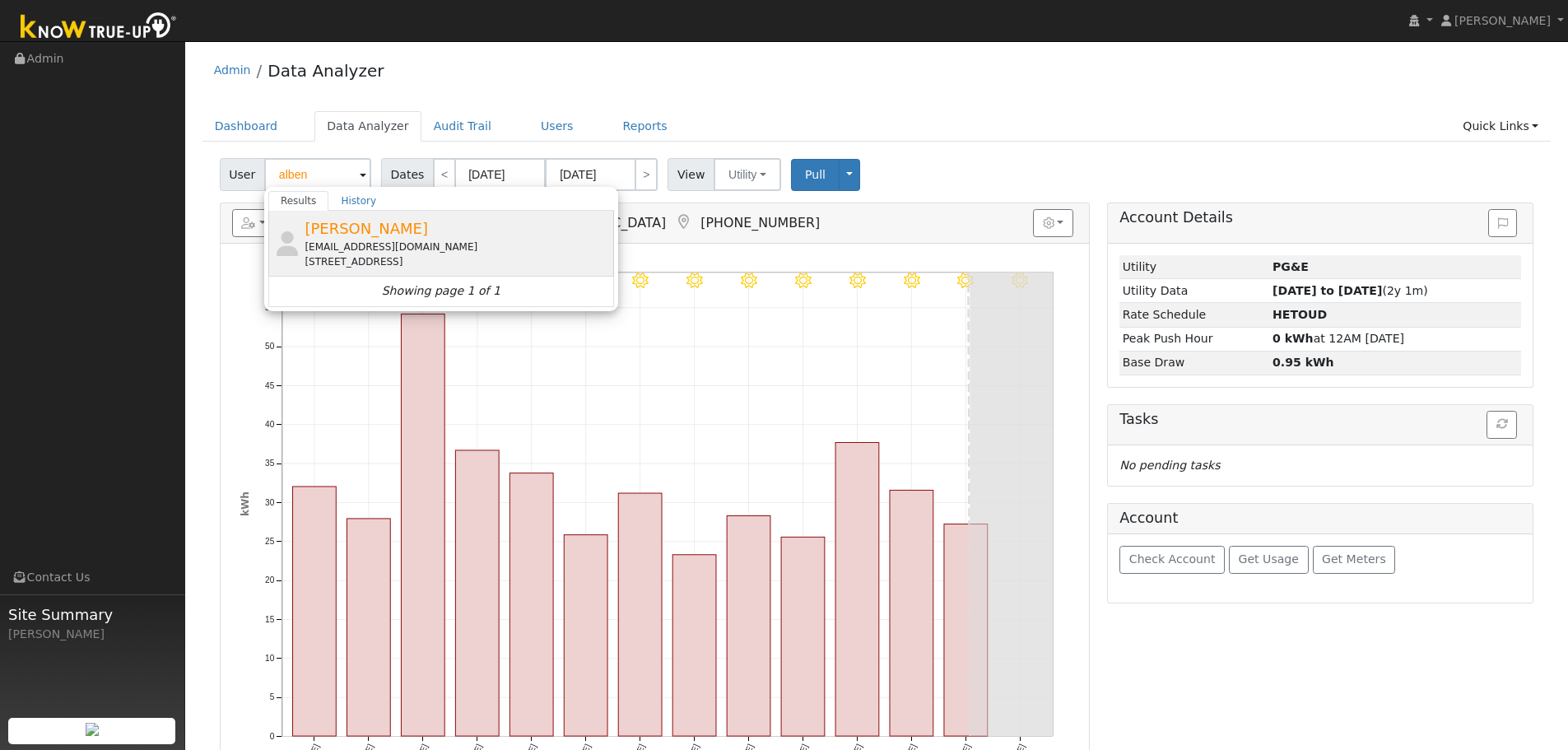
click at [347, 240] on div "[EMAIL_ADDRESS][DOMAIN_NAME]" at bounding box center [457, 247] width 305 height 15
type input "[PERSON_NAME]"
